Goal: Find specific page/section: Find specific page/section

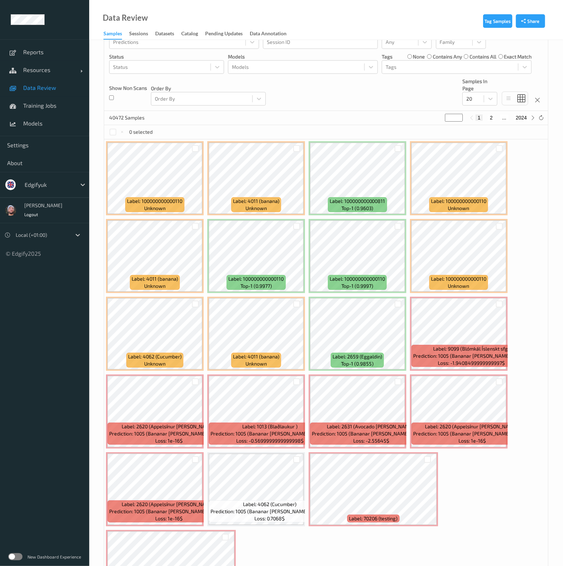
scroll to position [100, 0]
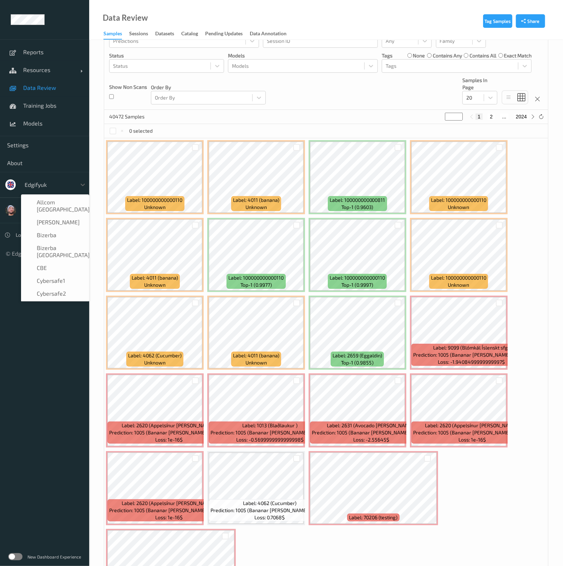
click at [58, 188] on div at bounding box center [49, 184] width 48 height 9
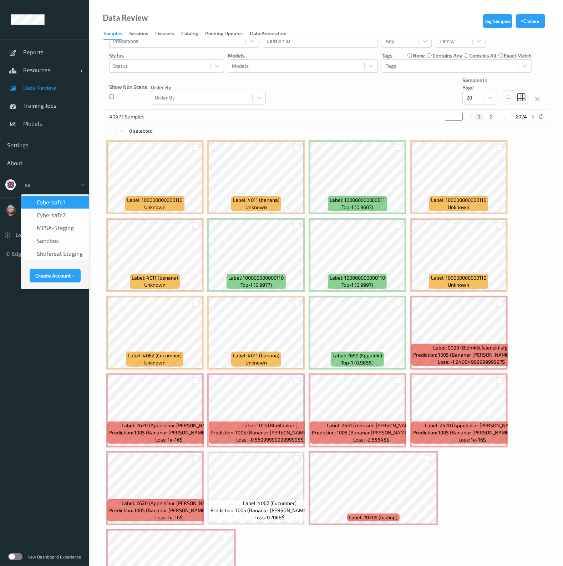
type input "s"
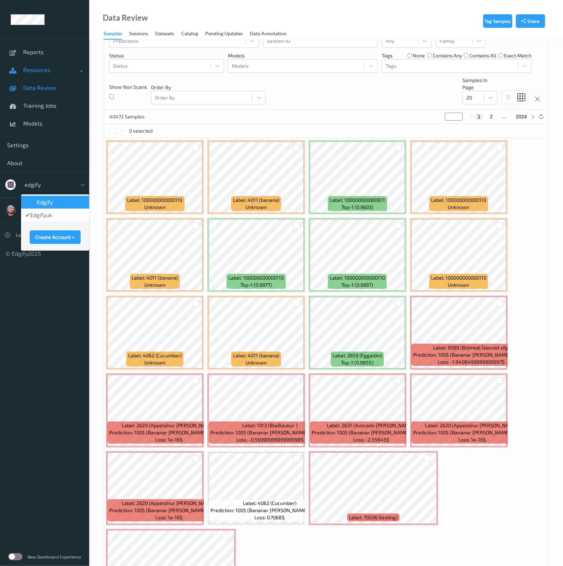
type input "edgify"
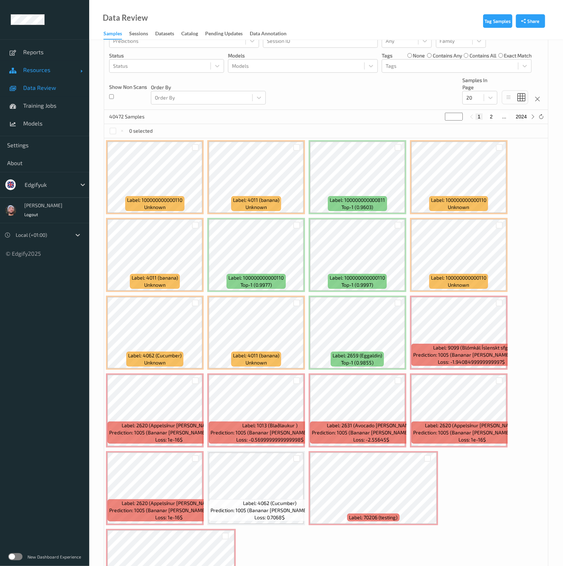
click at [66, 65] on link "Resources" at bounding box center [44, 70] width 89 height 18
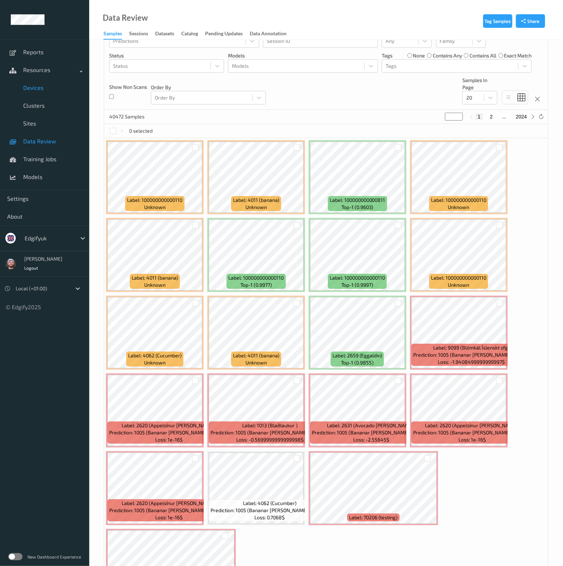
click at [54, 81] on link "Devices" at bounding box center [44, 88] width 89 height 18
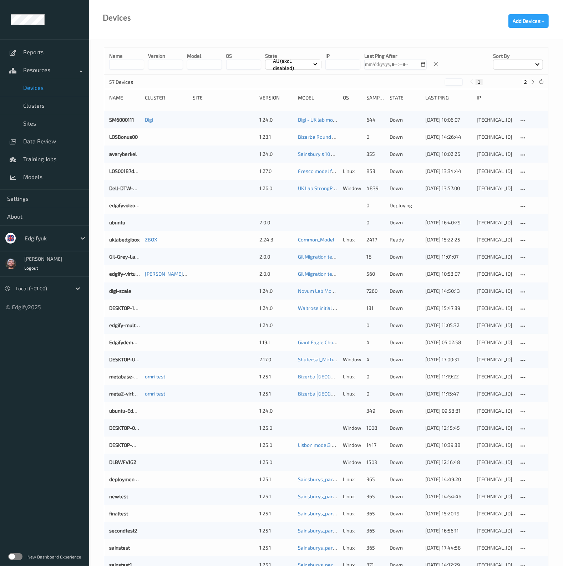
click at [216, 10] on div "Devices Add Devices +" at bounding box center [325, 20] width 473 height 40
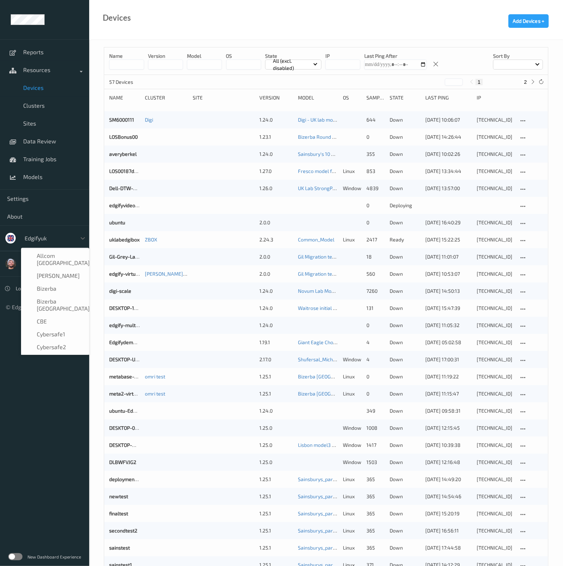
click at [56, 232] on div "edgifyuk" at bounding box center [48, 237] width 55 height 11
